Goal: Check status: Check status

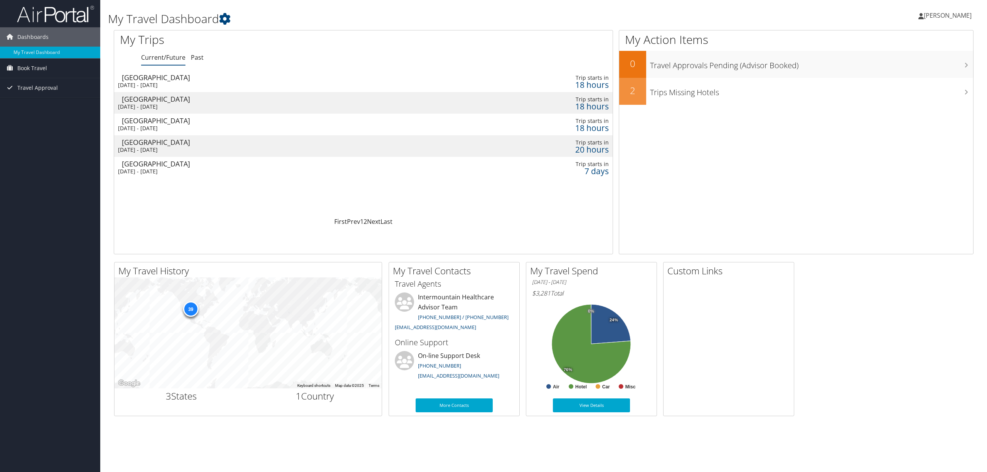
click at [944, 16] on span "[PERSON_NAME]" at bounding box center [948, 15] width 48 height 8
click at [935, 69] on link "View Travel Profile" at bounding box center [928, 68] width 86 height 13
click at [152, 83] on div "Mon 8 Sep 2025 - Thu 11 Sep 2025" at bounding box center [270, 85] width 305 height 7
click at [379, 105] on div "Mon 8 Sep 2025 - Thu 11 Sep 2025" at bounding box center [270, 106] width 305 height 7
click at [366, 82] on div "[DATE] - [DATE]" at bounding box center [270, 85] width 305 height 7
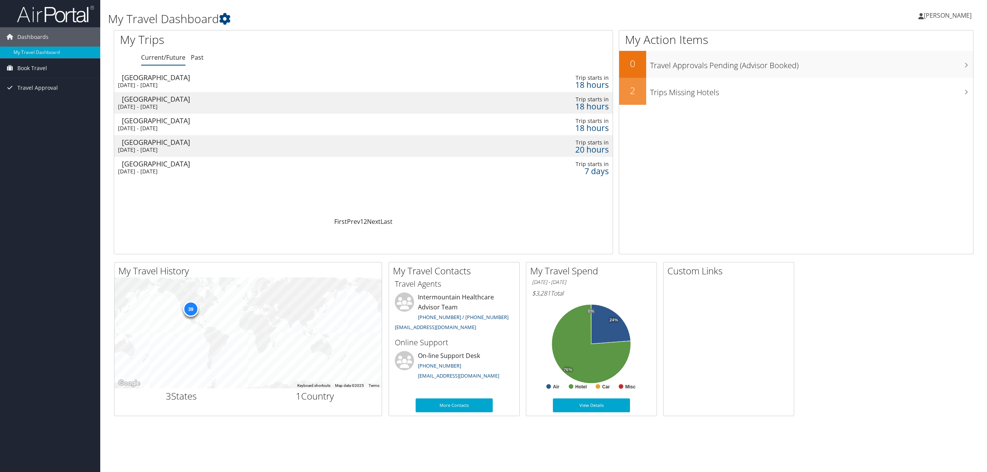
click at [372, 126] on div "[DATE] - [DATE]" at bounding box center [270, 128] width 305 height 7
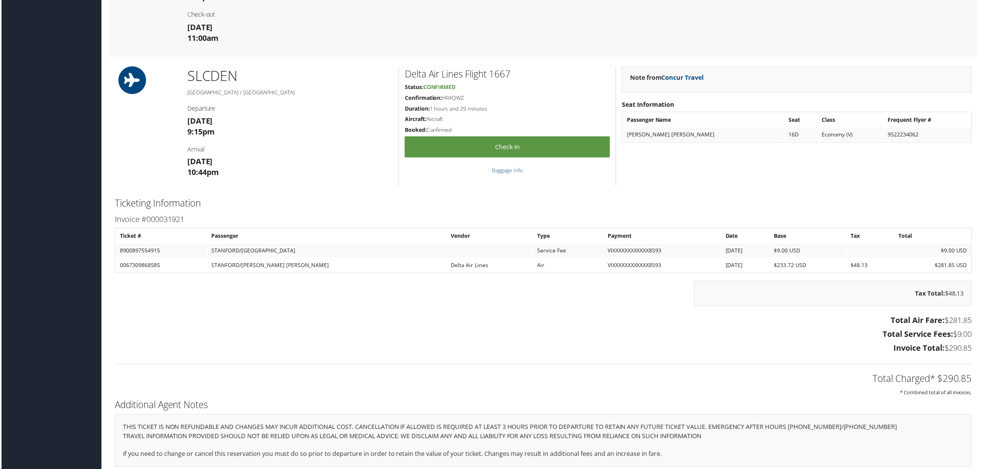
scroll to position [580, 0]
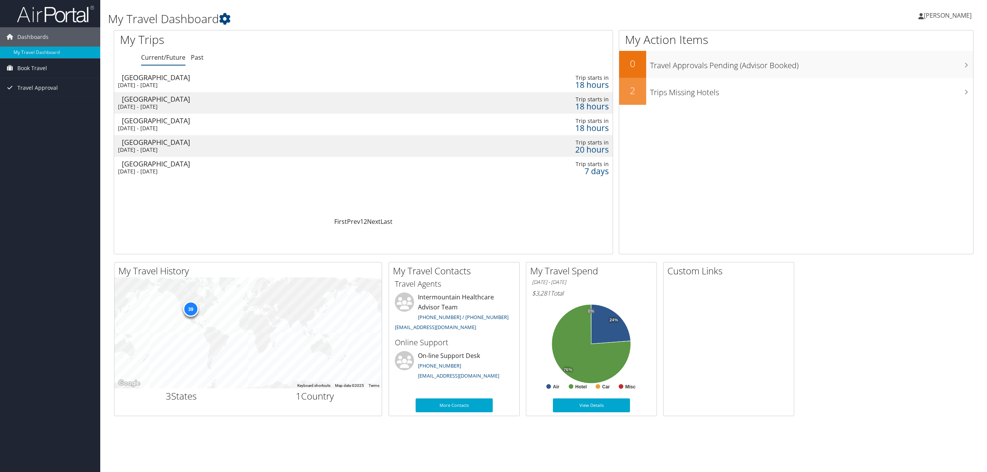
click at [399, 143] on div "[GEOGRAPHIC_DATA]" at bounding box center [274, 142] width 305 height 7
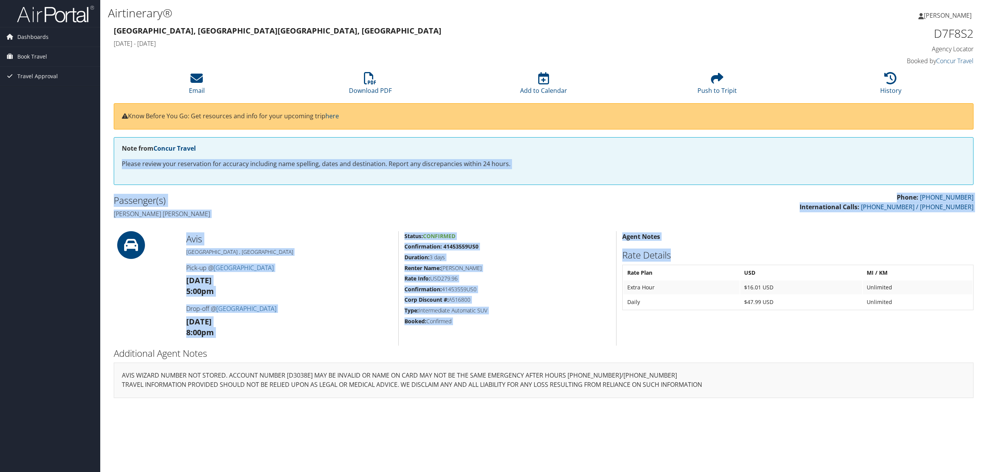
drag, startPoint x: 984, startPoint y: 150, endPoint x: 988, endPoint y: 241, distance: 91.5
click at [987, 241] on html "Menu Dashboards ► My Travel Dashboard Book Travel ► Approval Request (Beta) Boo…" at bounding box center [493, 236] width 987 height 472
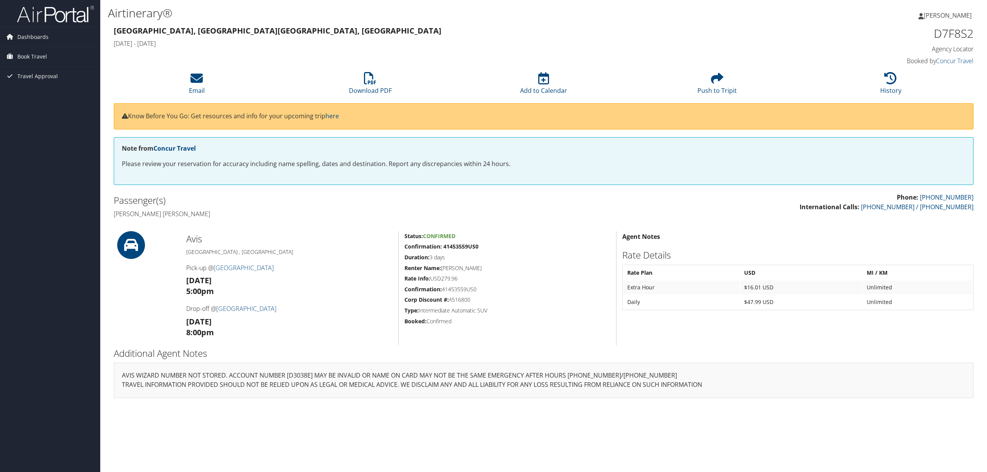
click at [947, 295] on td "Unlimited" at bounding box center [918, 302] width 110 height 14
